Goal: Task Accomplishment & Management: Manage account settings

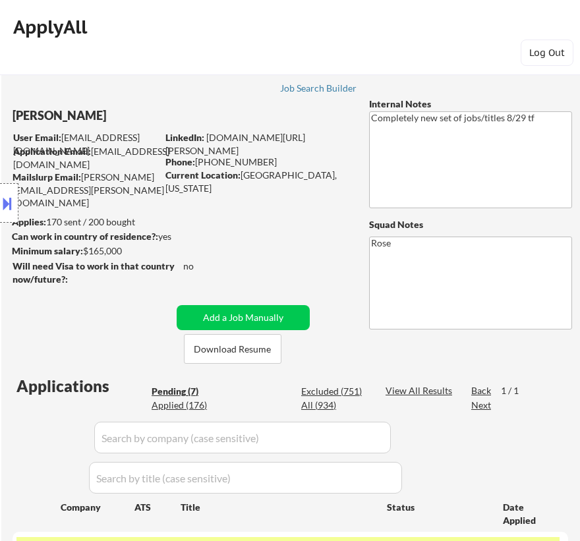
select select ""pending""
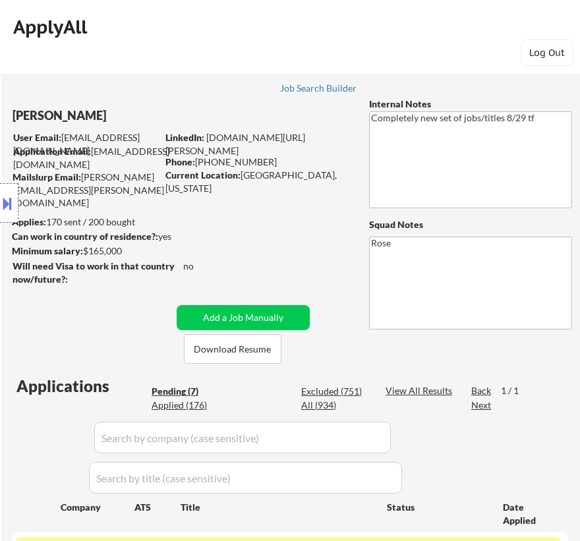
select select ""pending""
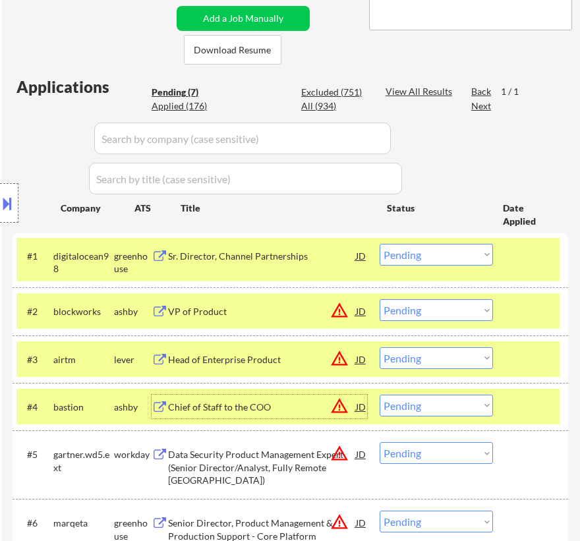
click at [415, 254] on select "Choose an option... Pending Applied Excluded (Questions) Excluded (Expired) Exc…" at bounding box center [436, 255] width 113 height 22
select select ""excluded__location_""
click at [380, 244] on select "Choose an option... Pending Applied Excluded (Questions) Excluded (Expired) Exc…" at bounding box center [436, 255] width 113 height 22
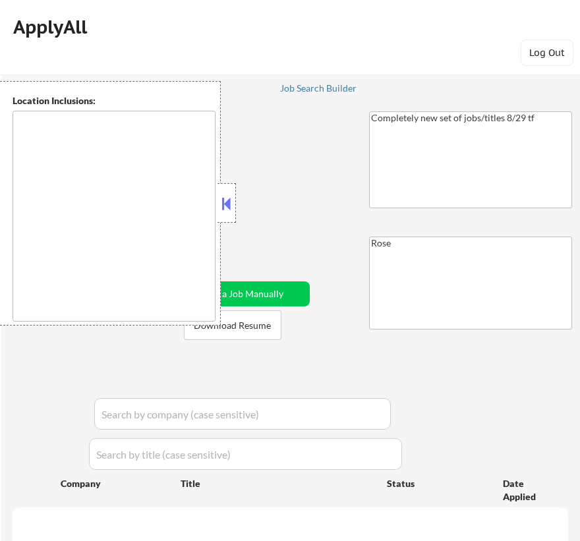
scroll to position [352, 0]
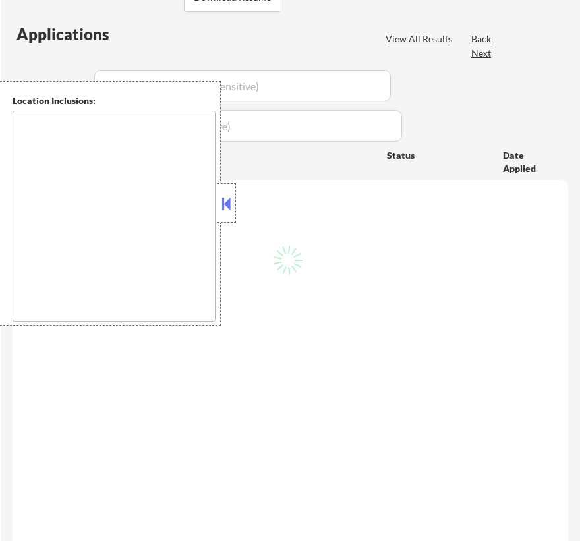
select select ""pending""
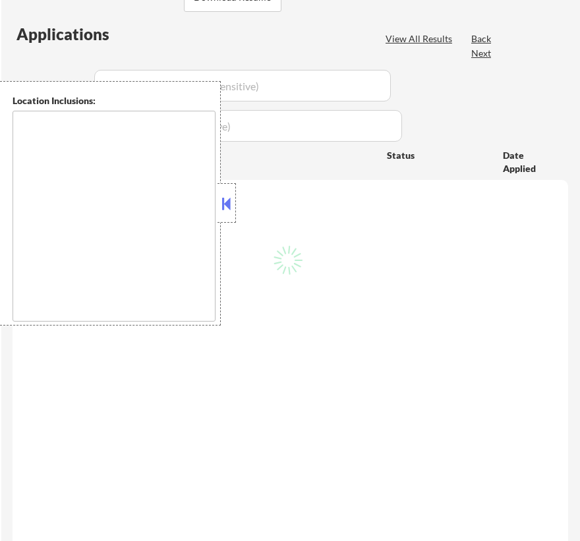
select select ""pending""
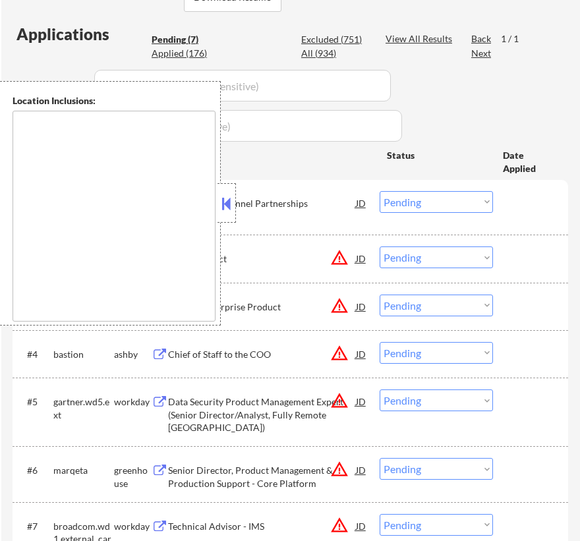
scroll to position [299, 0]
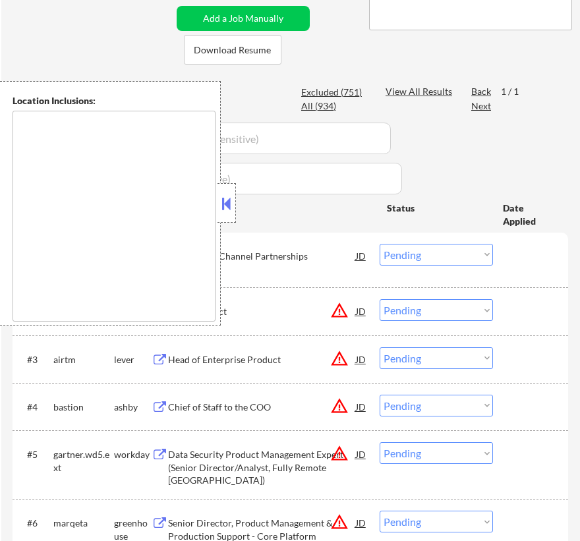
click at [231, 204] on button at bounding box center [227, 204] width 15 height 20
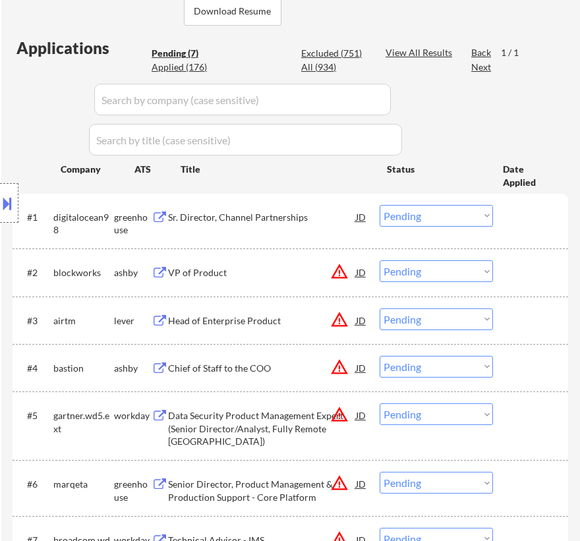
scroll to position [359, 0]
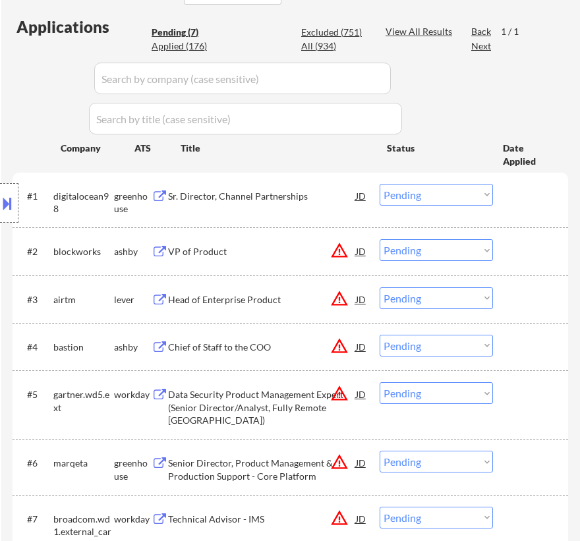
click at [456, 191] on select "Choose an option... Pending Applied Excluded (Questions) Excluded (Expired) Exc…" at bounding box center [436, 195] width 113 height 22
click at [380, 184] on select "Choose an option... Pending Applied Excluded (Questions) Excluded (Expired) Exc…" at bounding box center [436, 195] width 113 height 22
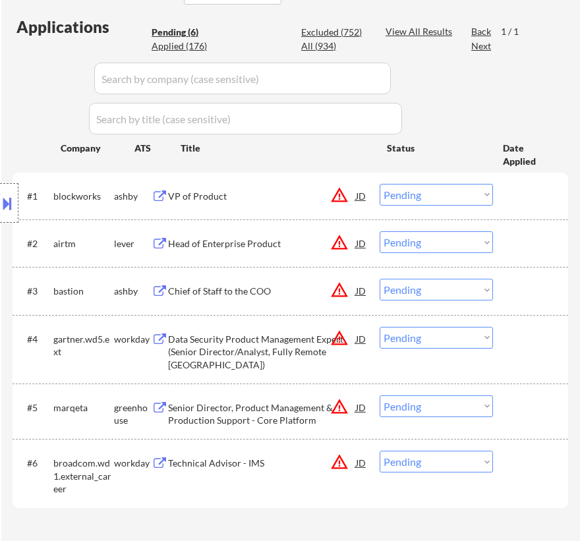
click at [270, 198] on div "VP of Product" at bounding box center [262, 196] width 188 height 13
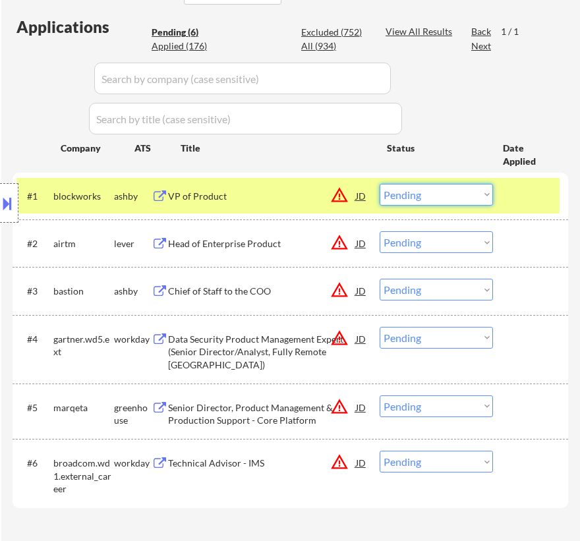
click at [470, 194] on select "Choose an option... Pending Applied Excluded (Questions) Excluded (Expired) Exc…" at bounding box center [436, 195] width 113 height 22
click at [380, 184] on select "Choose an option... Pending Applied Excluded (Questions) Excluded (Expired) Exc…" at bounding box center [436, 195] width 113 height 22
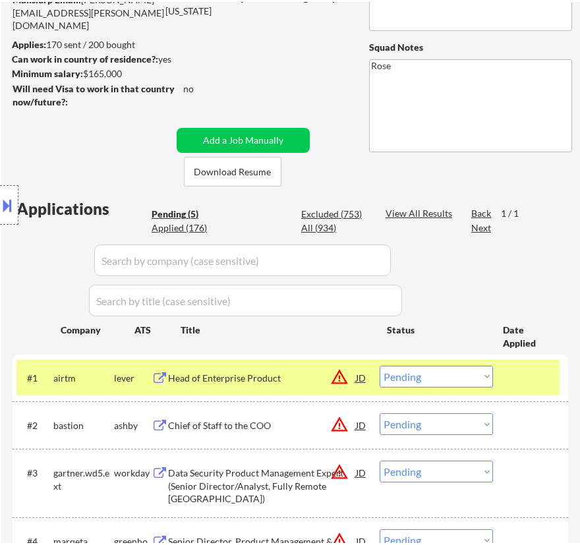
scroll to position [239, 0]
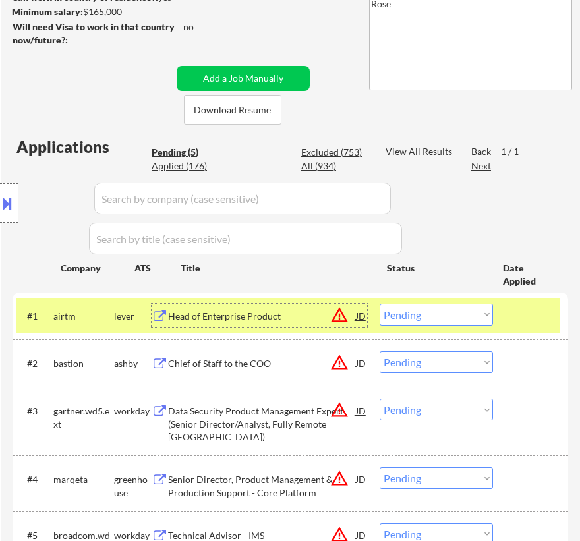
click at [278, 313] on div "Head of Enterprise Product" at bounding box center [262, 316] width 188 height 13
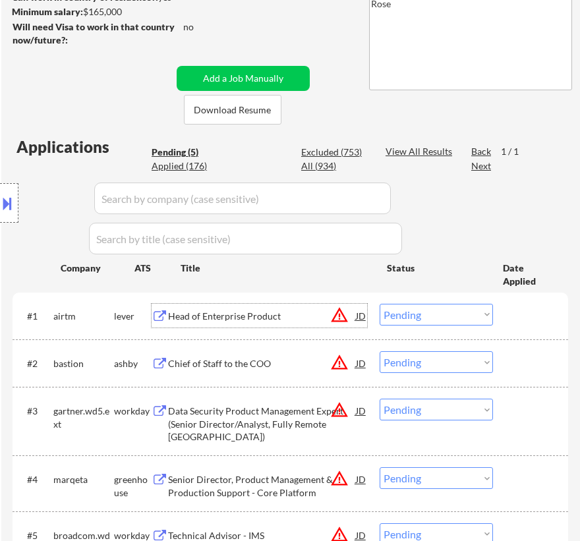
click at [447, 316] on select "Choose an option... Pending Applied Excluded (Questions) Excluded (Expired) Exc…" at bounding box center [436, 315] width 113 height 22
click at [380, 304] on select "Choose an option... Pending Applied Excluded (Questions) Excluded (Expired) Exc…" at bounding box center [436, 315] width 113 height 22
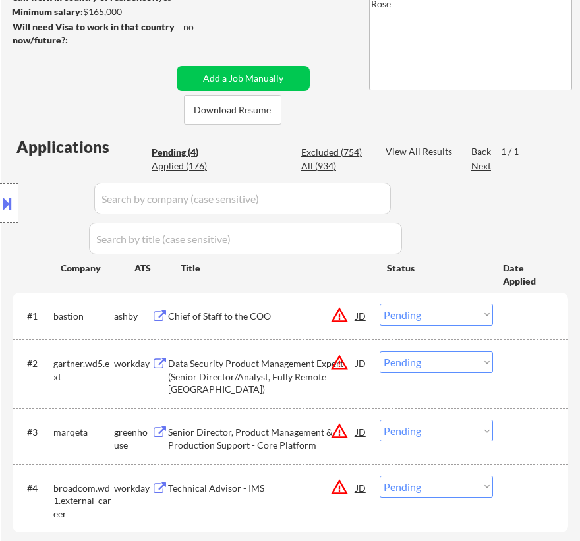
click at [294, 316] on div "Chief of Staff to the COO" at bounding box center [262, 316] width 188 height 13
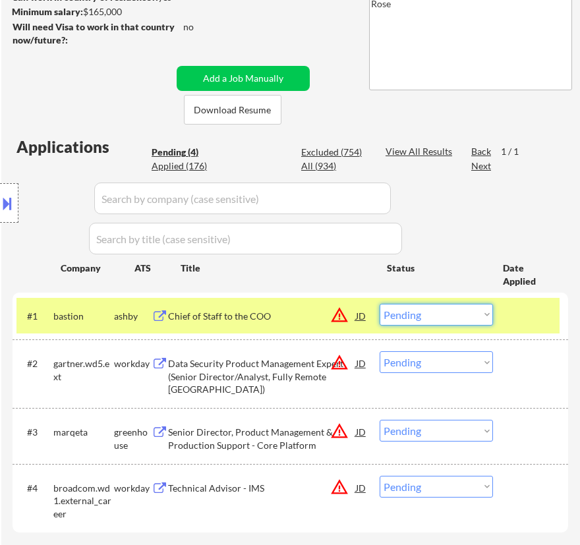
click at [476, 314] on select "Choose an option... Pending Applied Excluded (Questions) Excluded (Expired) Exc…" at bounding box center [436, 315] width 113 height 22
click at [380, 304] on select "Choose an option... Pending Applied Excluded (Questions) Excluded (Expired) Exc…" at bounding box center [436, 315] width 113 height 22
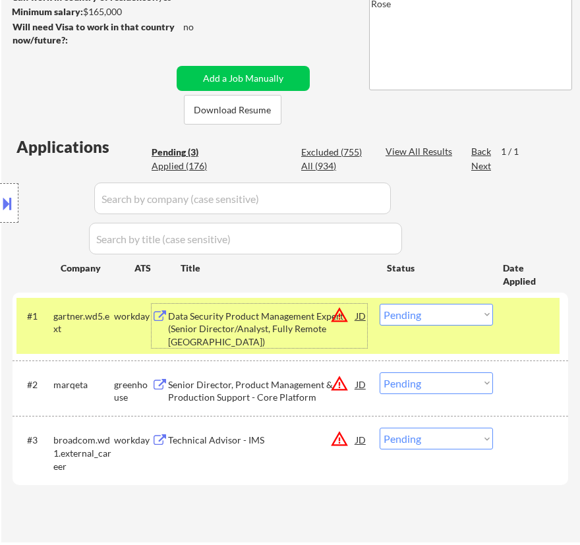
click at [309, 330] on div "Data Security Product Management Expert (Senior Director/Analyst, Fully Remote …" at bounding box center [262, 329] width 188 height 39
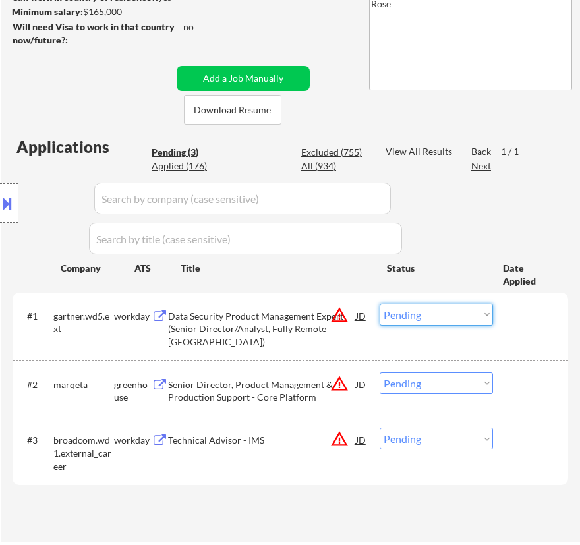
click at [450, 319] on select "Choose an option... Pending Applied Excluded (Questions) Excluded (Expired) Exc…" at bounding box center [436, 315] width 113 height 22
click at [380, 304] on select "Choose an option... Pending Applied Excluded (Questions) Excluded (Expired) Exc…" at bounding box center [436, 315] width 113 height 22
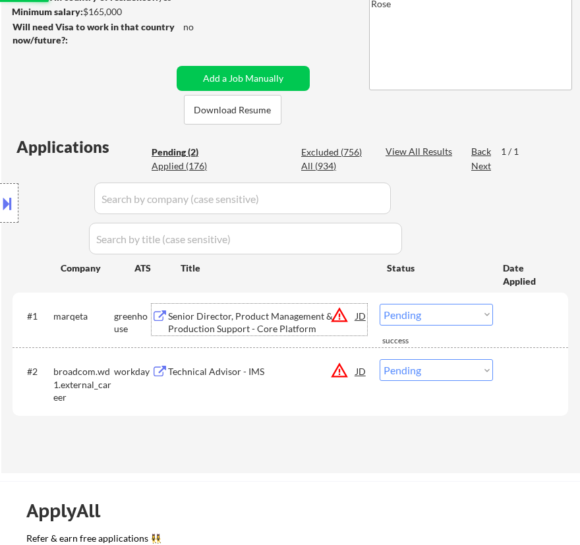
click at [273, 316] on div "Senior Director, Product Management & Production Support - Core Platform" at bounding box center [262, 323] width 188 height 26
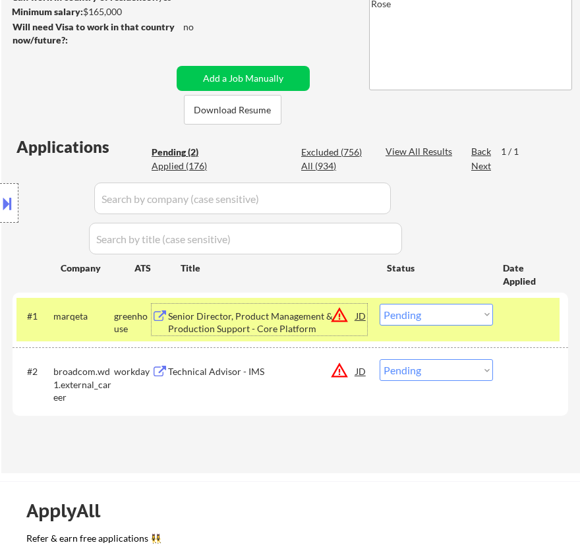
click at [437, 318] on select "Choose an option... Pending Applied Excluded (Questions) Excluded (Expired) Exc…" at bounding box center [436, 315] width 113 height 22
click at [380, 304] on select "Choose an option... Pending Applied Excluded (Questions) Excluded (Expired) Exc…" at bounding box center [436, 315] width 113 height 22
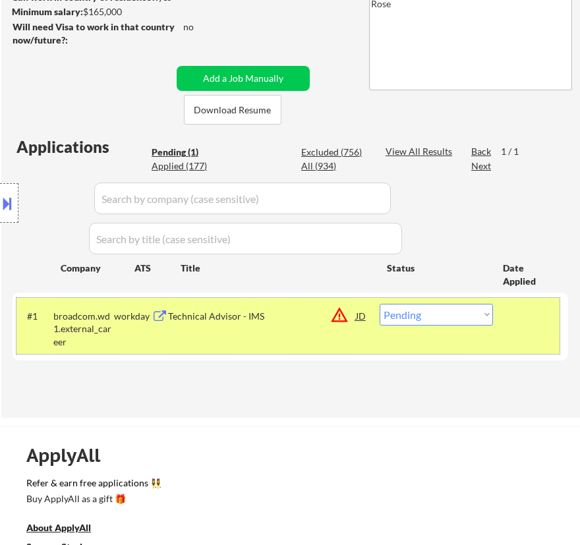
click at [258, 333] on div "#1 broadcom.wd1.external_career workday Technical Advisor - IMS JD warning_ambe…" at bounding box center [287, 326] width 543 height 57
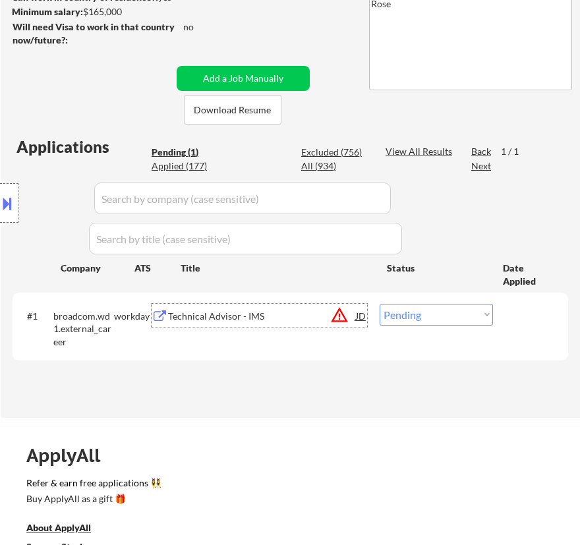
click at [257, 318] on div "Technical Advisor - IMS" at bounding box center [262, 316] width 188 height 13
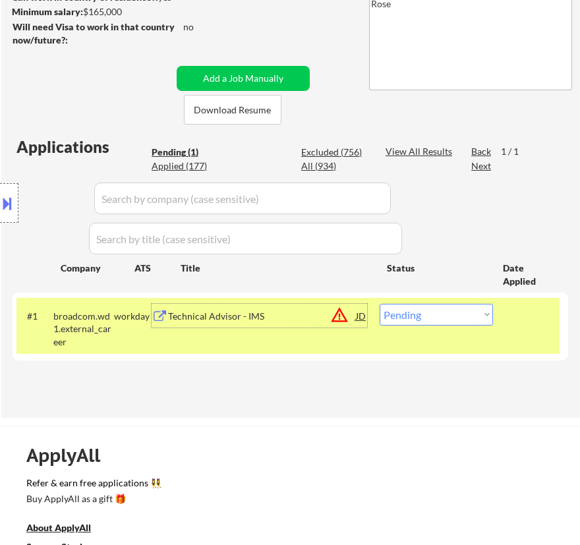
click at [449, 315] on select "Choose an option... Pending Applied Excluded (Questions) Excluded (Expired) Exc…" at bounding box center [436, 315] width 113 height 22
select select ""excluded__expired_""
click at [380, 304] on select "Choose an option... Pending Applied Excluded (Questions) Excluded (Expired) Exc…" at bounding box center [436, 315] width 113 height 22
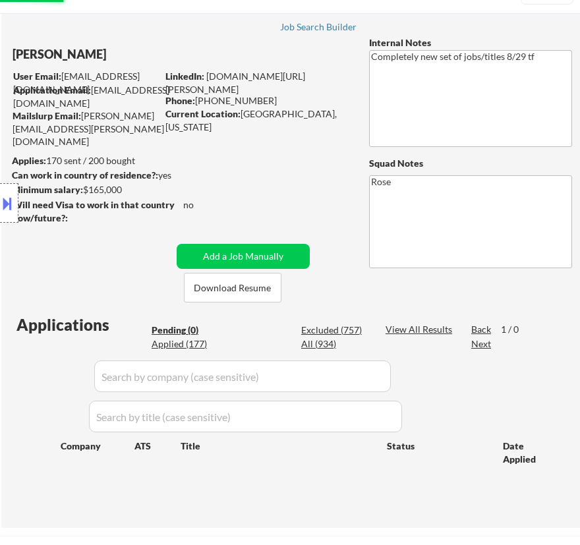
scroll to position [59, 0]
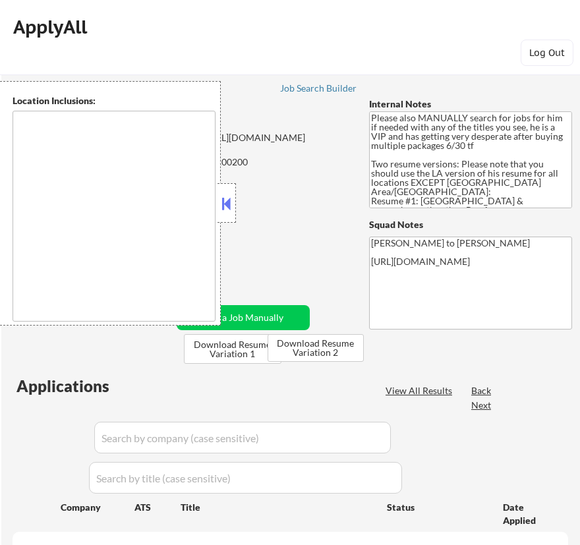
type textarea "Los Angeles, CA Glendale, CA Burbank, CA Pasadena, CA Santa Monica, CA Beverly …"
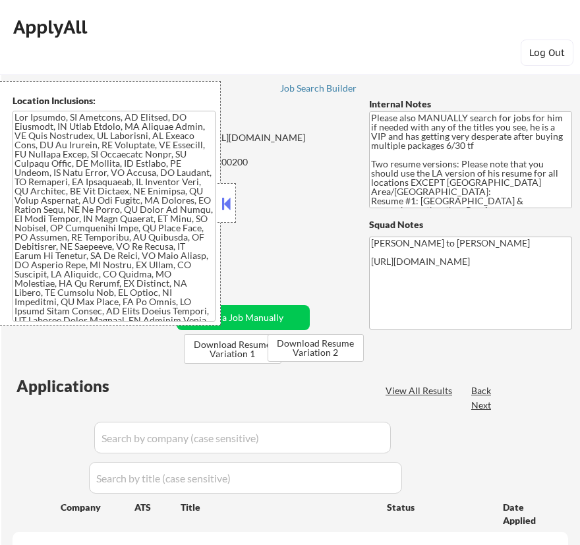
select select ""pending""
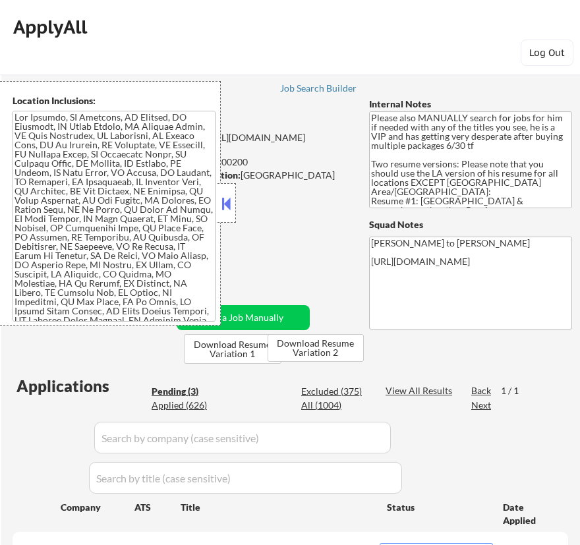
click at [237, 210] on div "← Return to /applysquad Mailslurp Inbox Job Search Builder Michael Ward User Em…" at bounding box center [290, 406] width 579 height 706
click at [234, 202] on div at bounding box center [227, 203] width 18 height 40
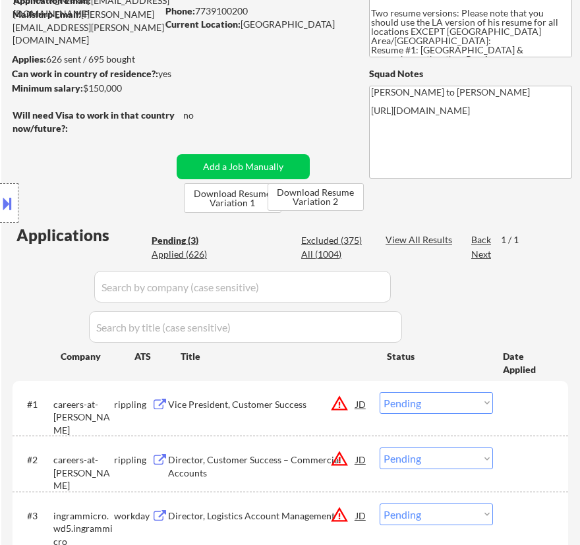
scroll to position [119, 0]
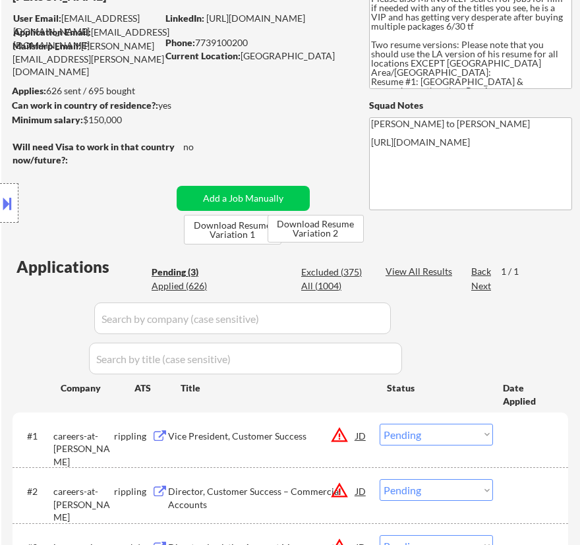
click at [226, 430] on div "Vice President, Customer Success" at bounding box center [262, 436] width 188 height 13
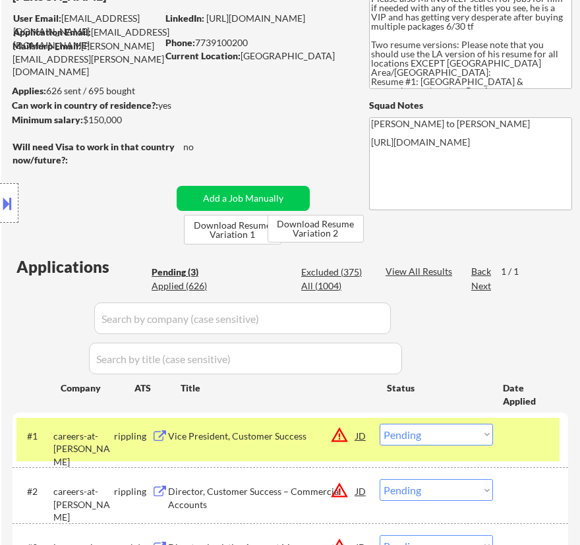
select select ""pending""
click at [444, 429] on select "Choose an option... Pending Applied Excluded (Questions) Excluded (Expired) Exc…" at bounding box center [436, 435] width 113 height 22
click at [380, 424] on select "Choose an option... Pending Applied Excluded (Questions) Excluded (Expired) Exc…" at bounding box center [436, 435] width 113 height 22
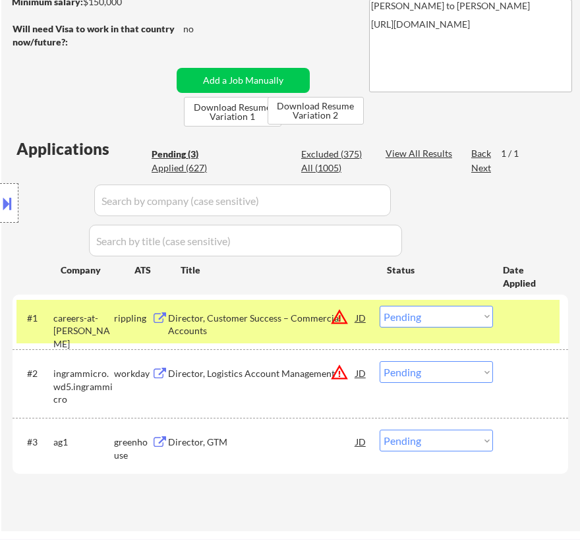
scroll to position [239, 0]
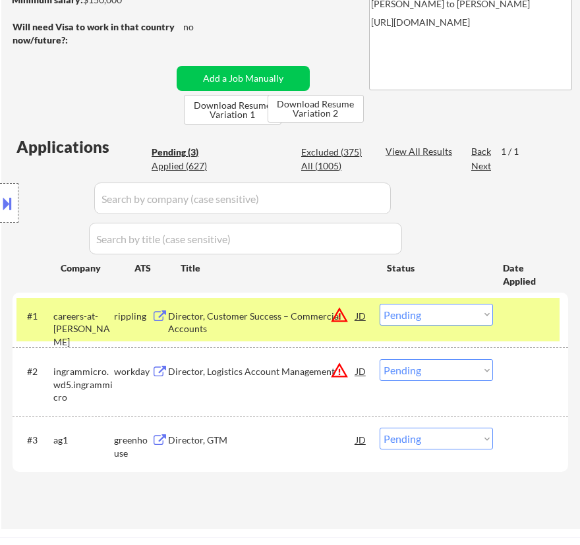
click at [288, 316] on div "Director, Customer Success – Commercial Accounts" at bounding box center [262, 323] width 188 height 26
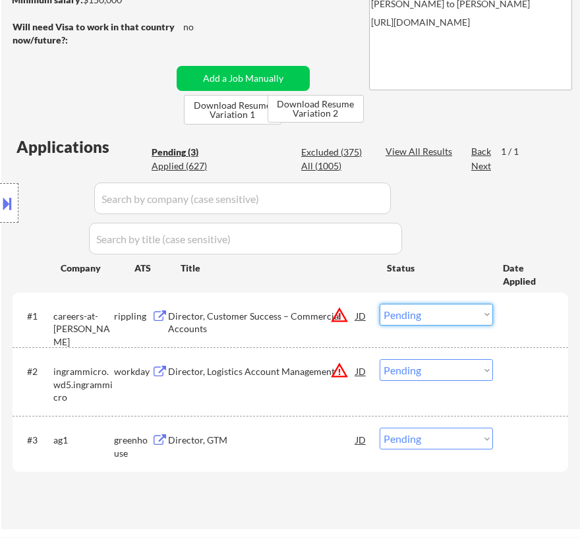
click at [456, 314] on select "Choose an option... Pending Applied Excluded (Questions) Excluded (Expired) Exc…" at bounding box center [436, 315] width 113 height 22
click at [380, 304] on select "Choose an option... Pending Applied Excluded (Questions) Excluded (Expired) Exc…" at bounding box center [436, 315] width 113 height 22
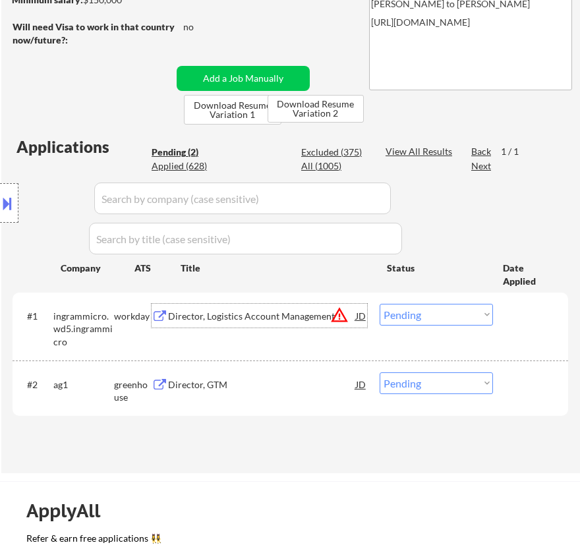
click at [268, 326] on div "Director, Logistics Account Management" at bounding box center [262, 316] width 188 height 24
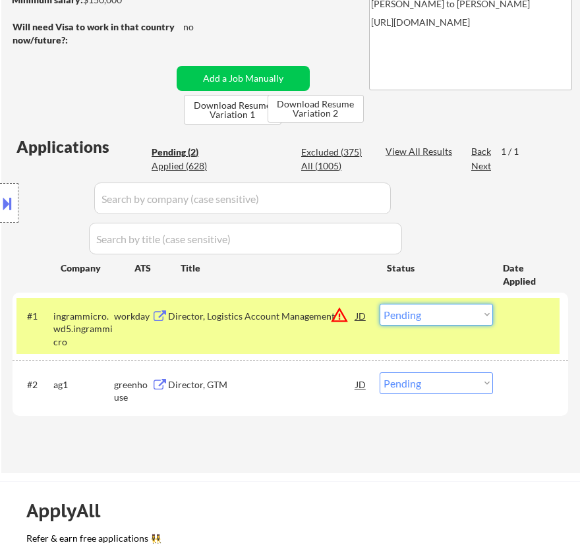
drag, startPoint x: 438, startPoint y: 311, endPoint x: 448, endPoint y: 324, distance: 16.5
click at [438, 311] on select "Choose an option... Pending Applied Excluded (Questions) Excluded (Expired) Exc…" at bounding box center [436, 315] width 113 height 22
click at [380, 304] on select "Choose an option... Pending Applied Excluded (Questions) Excluded (Expired) Exc…" at bounding box center [436, 315] width 113 height 22
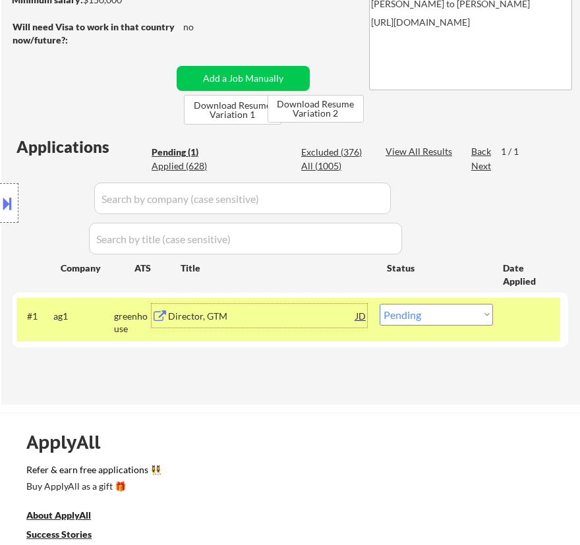
click at [311, 322] on div "Director, GTM" at bounding box center [262, 316] width 188 height 13
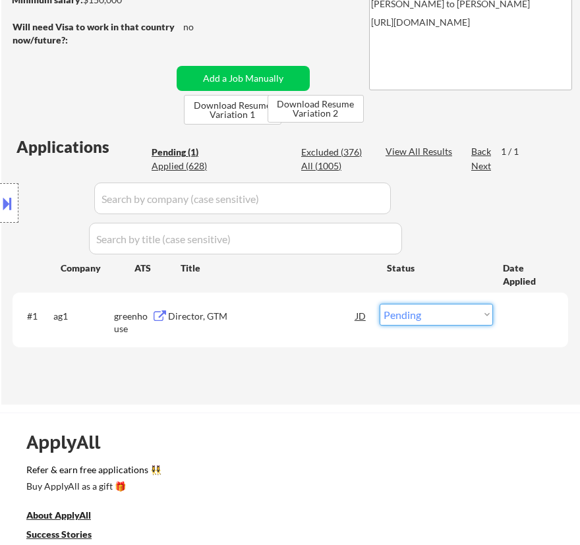
drag, startPoint x: 465, startPoint y: 311, endPoint x: 465, endPoint y: 322, distance: 11.9
click at [465, 311] on select "Choose an option... Pending Applied Excluded (Questions) Excluded (Expired) Exc…" at bounding box center [436, 315] width 113 height 22
select select ""excluded__bad_match_""
click at [380, 304] on select "Choose an option... Pending Applied Excluded (Questions) Excluded (Expired) Exc…" at bounding box center [436, 315] width 113 height 22
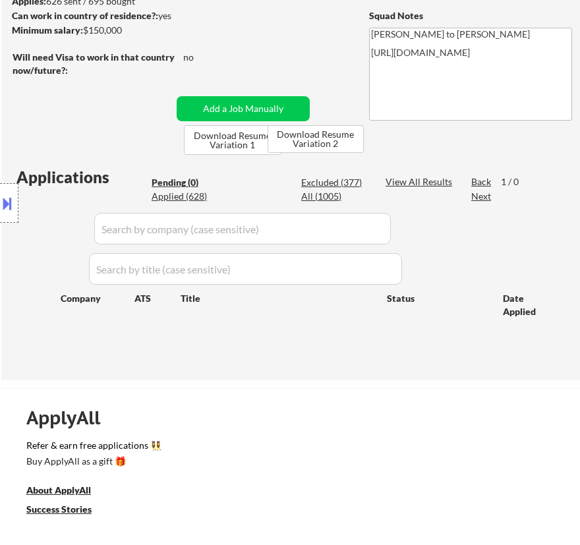
scroll to position [179, 0]
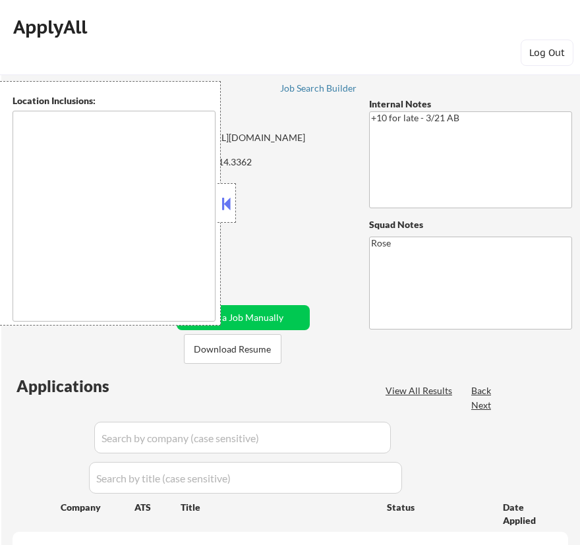
type textarea "San Francisco, CA Daly City, CA South San Francisco, CA Brisbane, CA Colma, CA …"
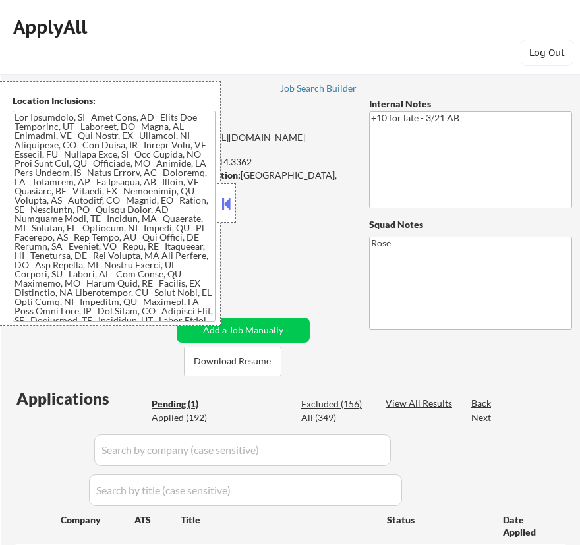
click at [231, 207] on button at bounding box center [227, 204] width 15 height 20
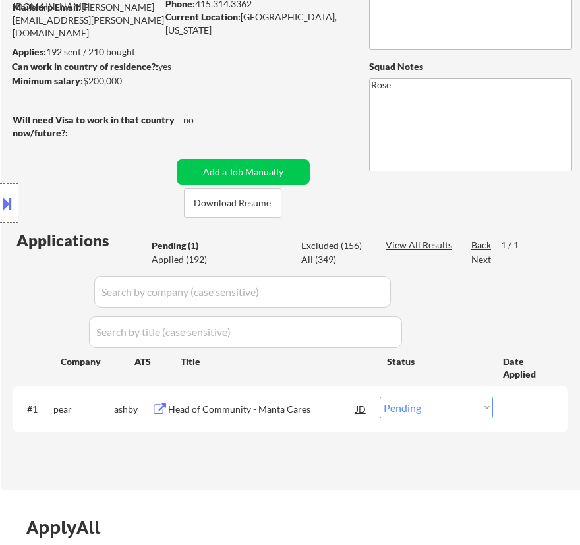
scroll to position [179, 0]
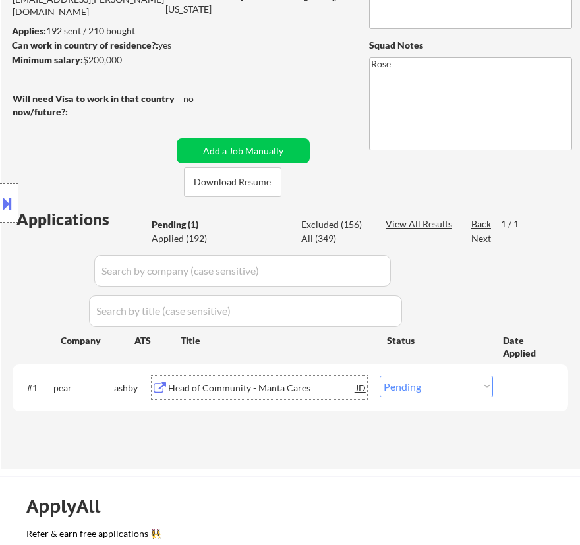
click at [266, 386] on div "Head of Community - Manta Cares" at bounding box center [262, 388] width 188 height 13
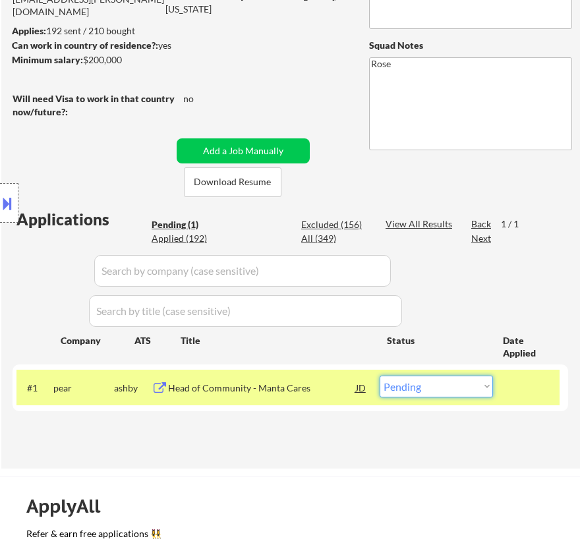
drag, startPoint x: 426, startPoint y: 385, endPoint x: 424, endPoint y: 394, distance: 9.4
click at [426, 385] on select "Choose an option... Pending Applied Excluded (Questions) Excluded (Expired) Exc…" at bounding box center [436, 387] width 113 height 22
select select ""excluded__salary_""
click at [380, 376] on select "Choose an option... Pending Applied Excluded (Questions) Excluded (Expired) Exc…" at bounding box center [436, 387] width 113 height 22
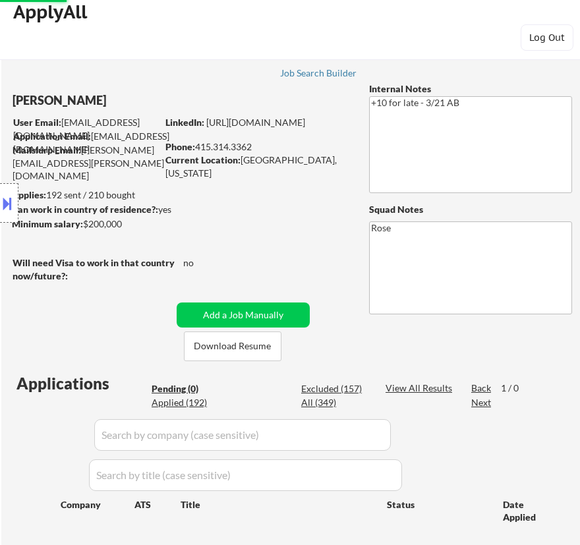
scroll to position [0, 0]
